Goal: Check status: Check status

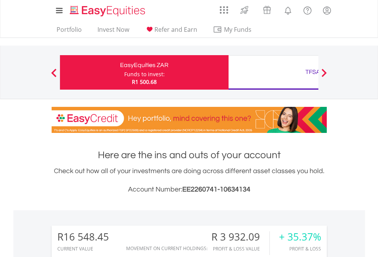
scroll to position [73, 120]
click at [124, 72] on div "Funds to invest:" at bounding box center [144, 74] width 41 height 8
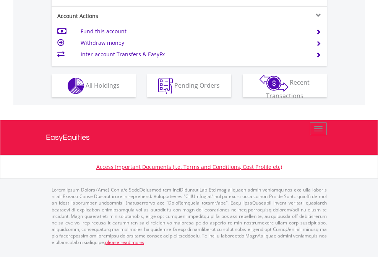
scroll to position [733, 0]
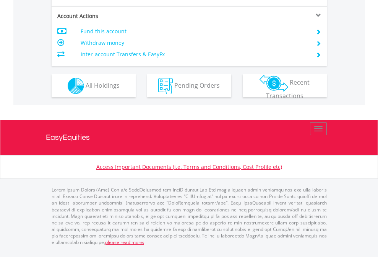
scroll to position [733, 0]
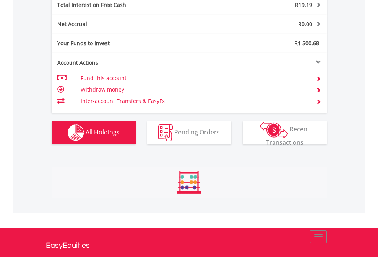
scroll to position [73, 120]
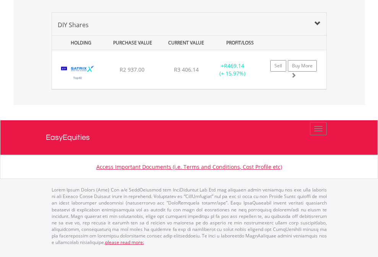
scroll to position [739, 0]
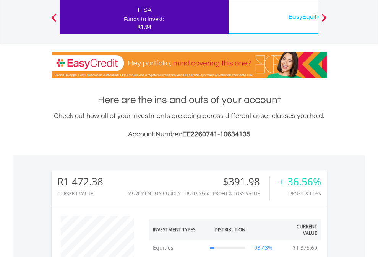
scroll to position [73, 120]
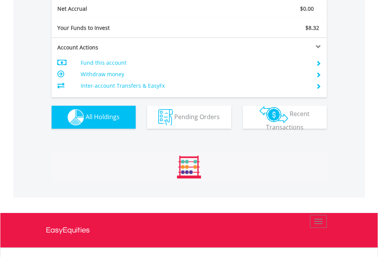
scroll to position [866, 0]
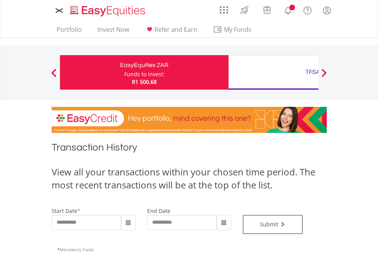
type input "**********"
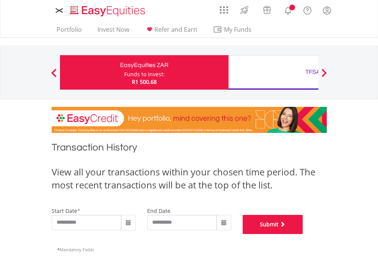
click at [303, 234] on button "Submit" at bounding box center [273, 224] width 60 height 19
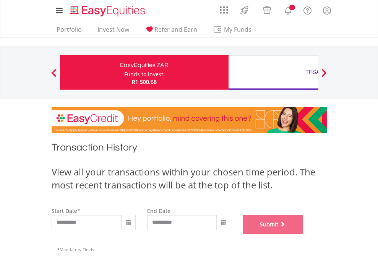
scroll to position [310, 0]
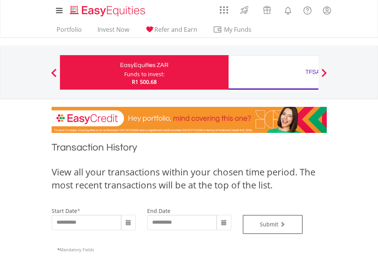
click at [274, 72] on div "TFSA" at bounding box center [313, 72] width 160 height 11
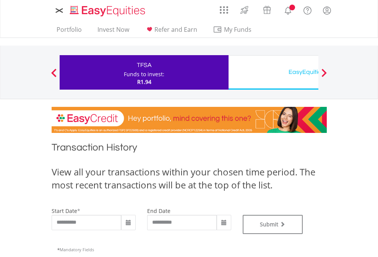
type input "**********"
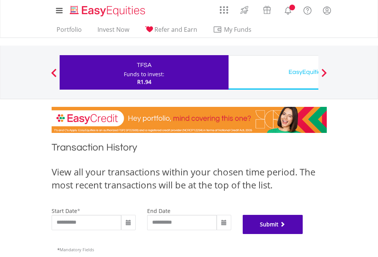
click at [303, 234] on button "Submit" at bounding box center [273, 224] width 60 height 19
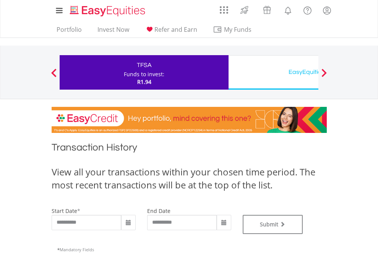
click at [274, 72] on div "EasyEquities USD" at bounding box center [313, 72] width 160 height 11
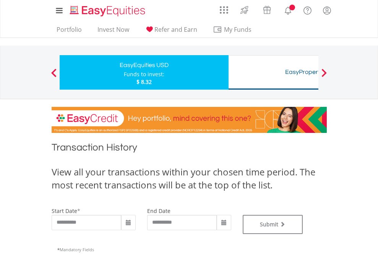
type input "**********"
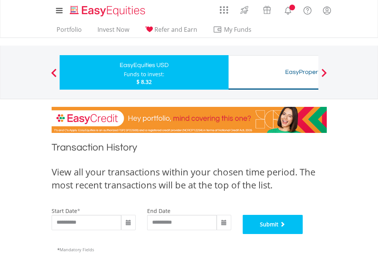
click at [303, 234] on button "Submit" at bounding box center [273, 224] width 60 height 19
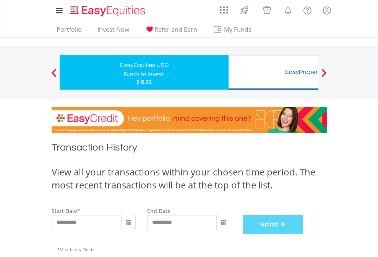
scroll to position [310, 0]
